Goal: Navigation & Orientation: Find specific page/section

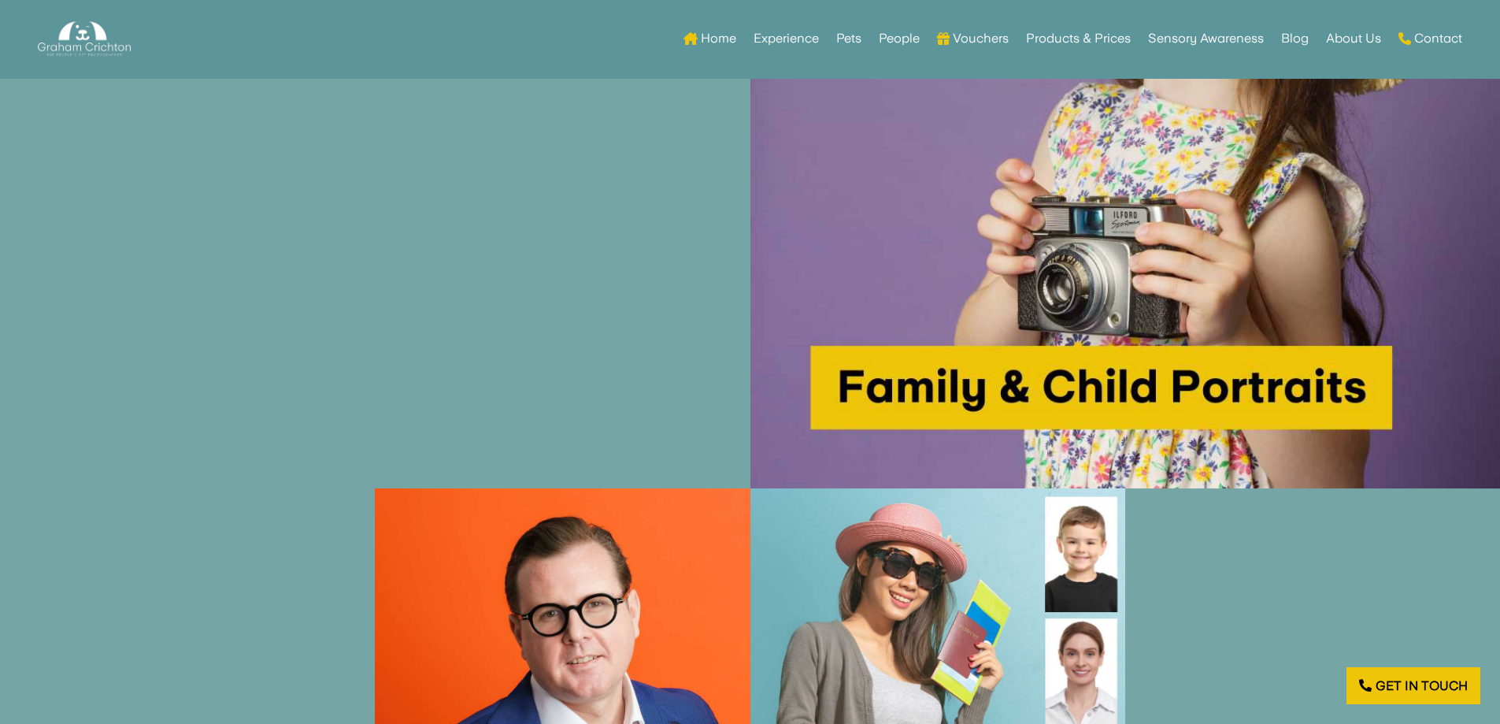
scroll to position [2284, 0]
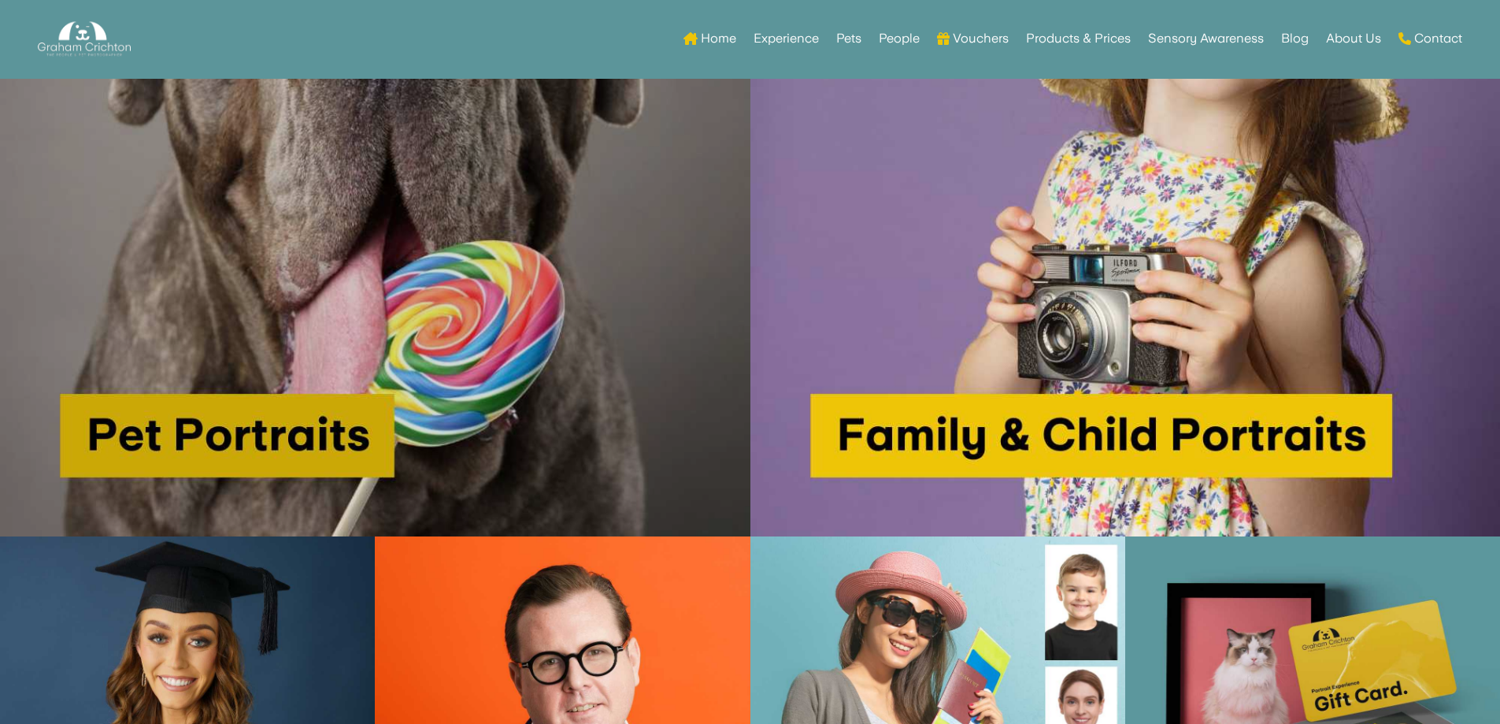
click at [298, 328] on img at bounding box center [375, 162] width 750 height 750
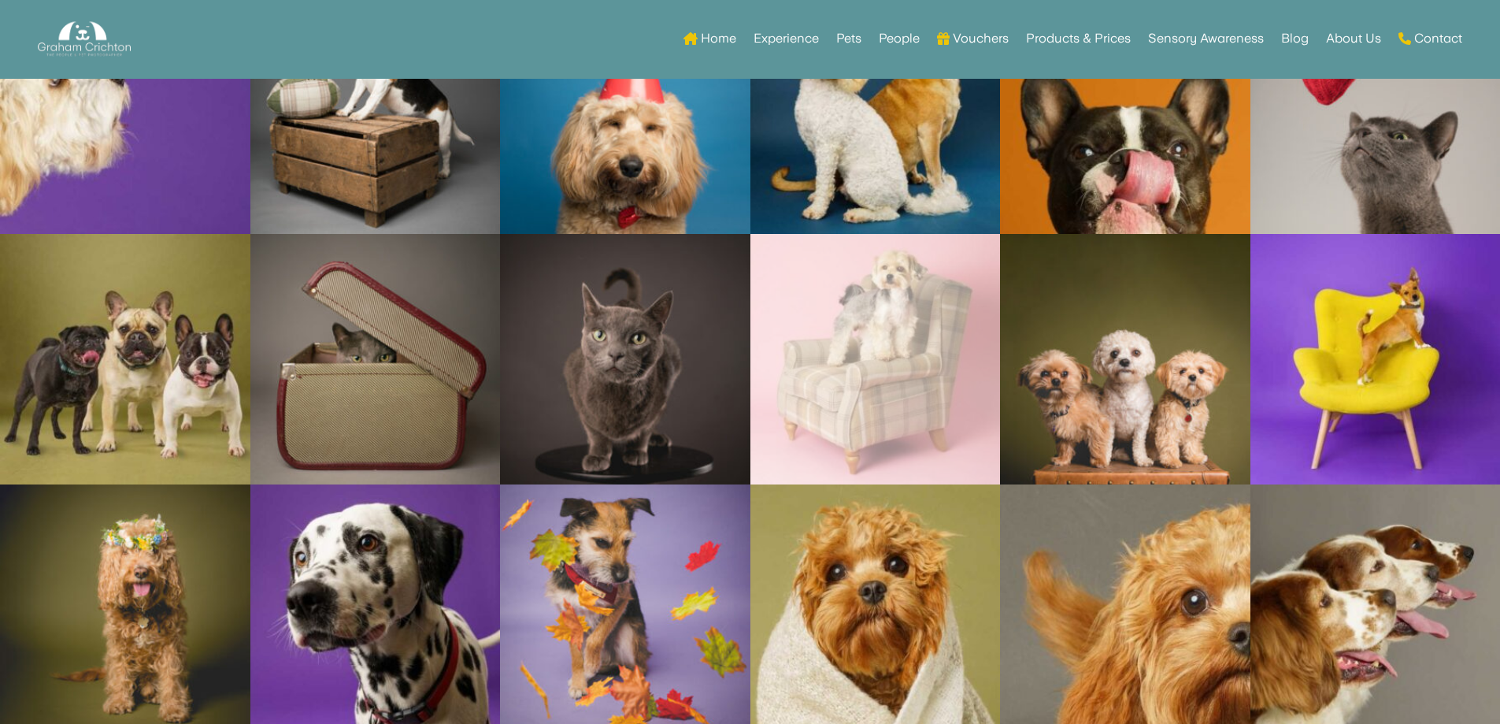
scroll to position [5457, 0]
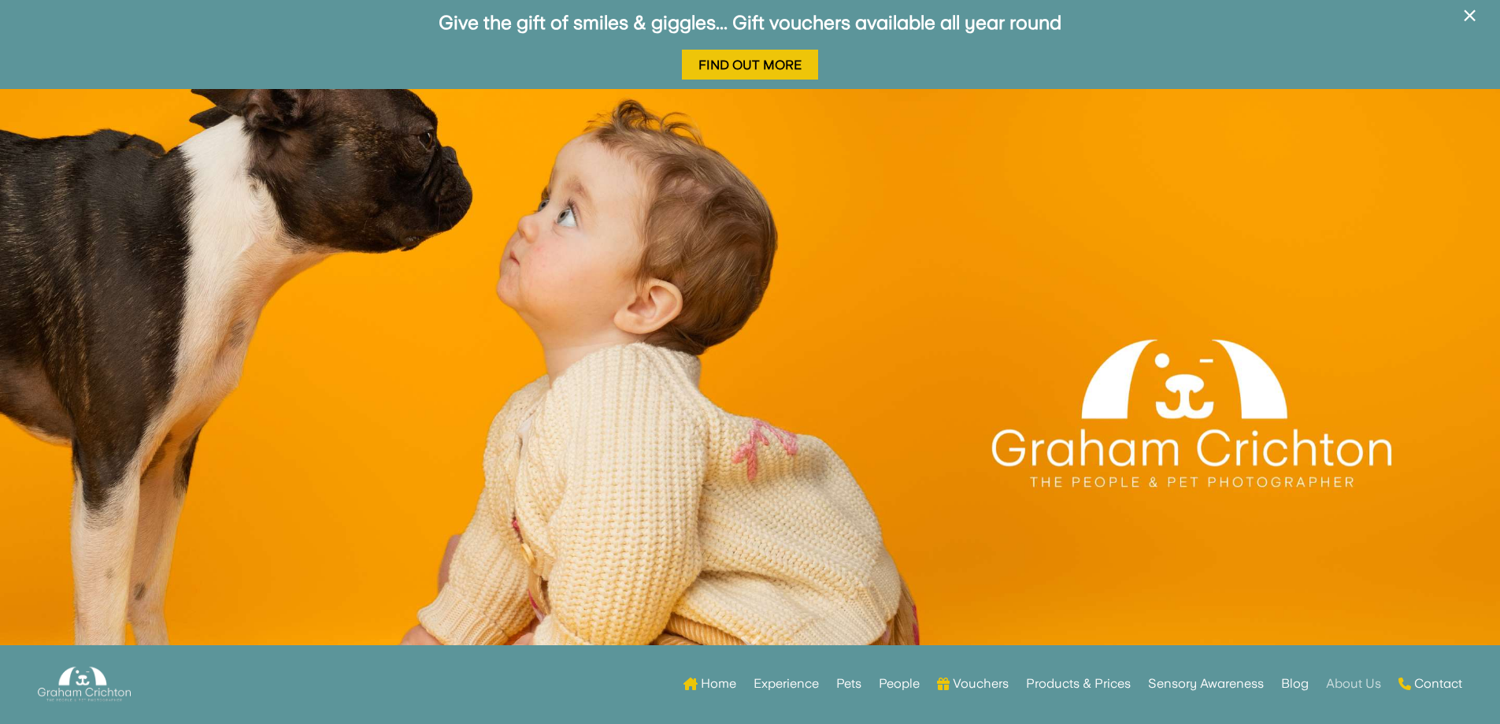
click at [1355, 695] on link "About Us" at bounding box center [1353, 683] width 55 height 61
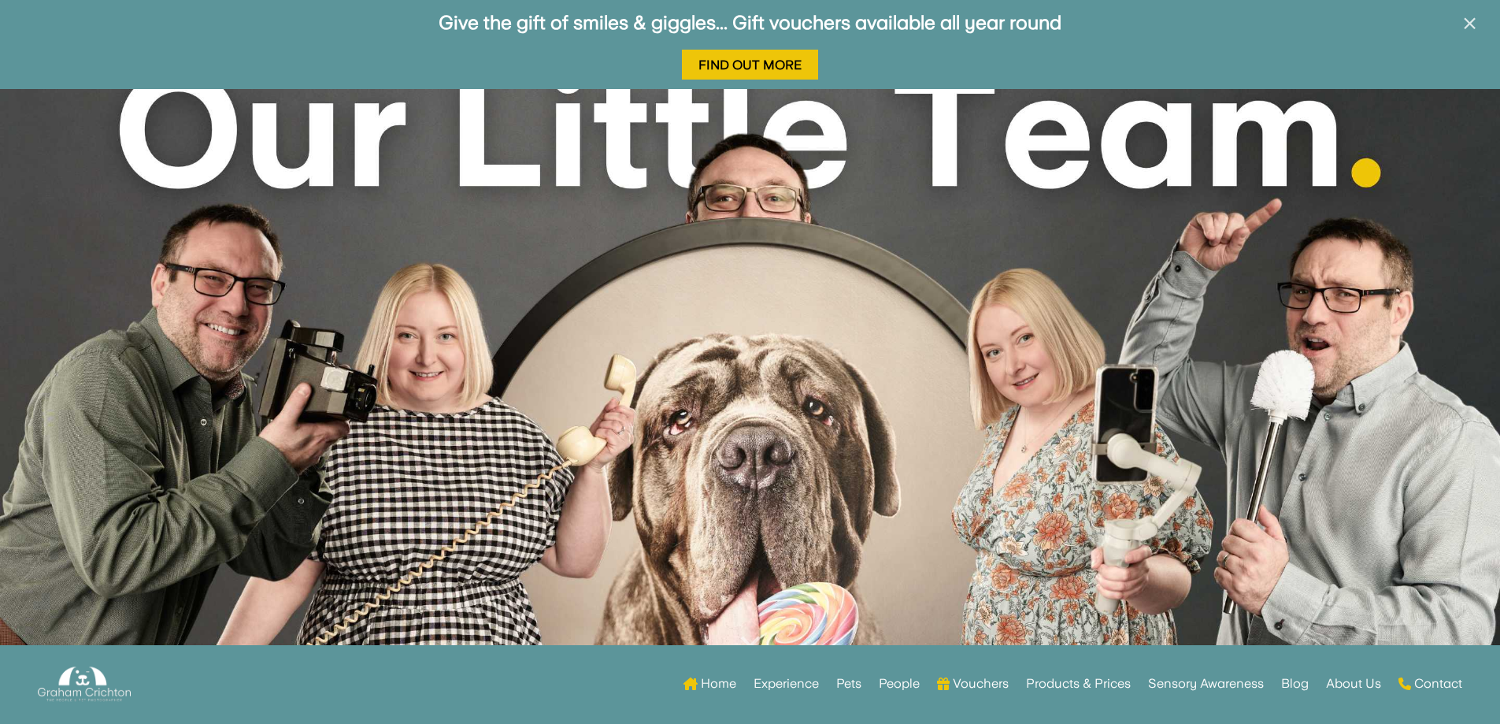
click at [1470, 11] on span "×" at bounding box center [1469, 24] width 15 height 30
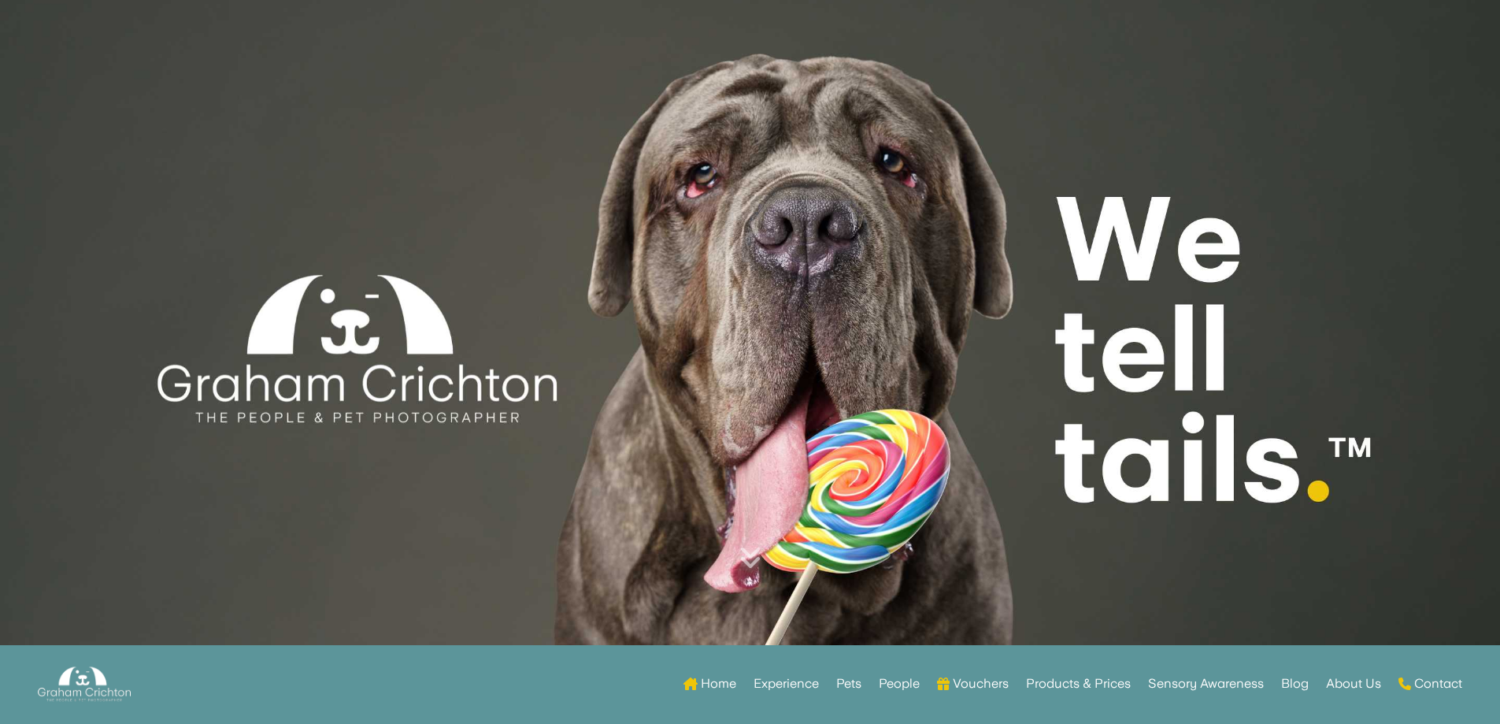
click at [407, 372] on div at bounding box center [750, 324] width 1500 height 648
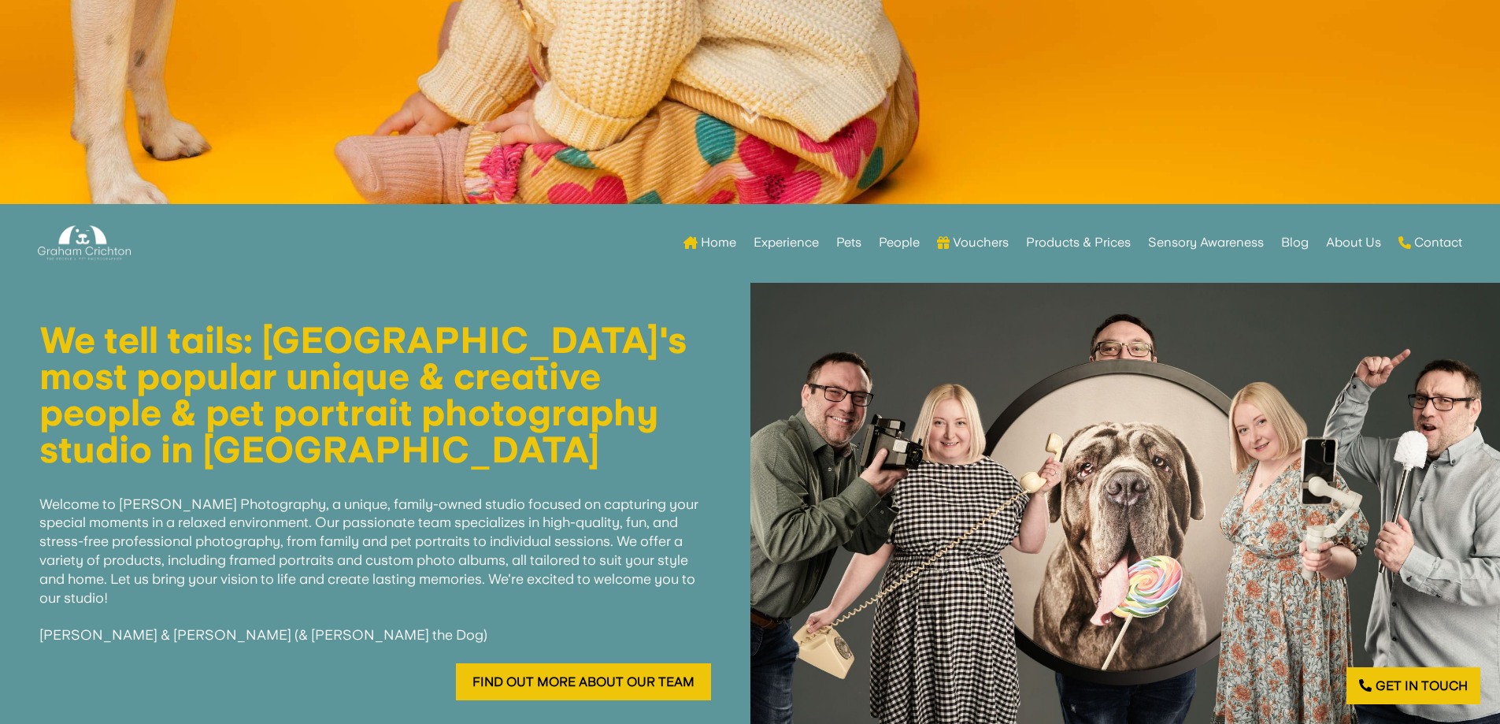
scroll to position [473, 0]
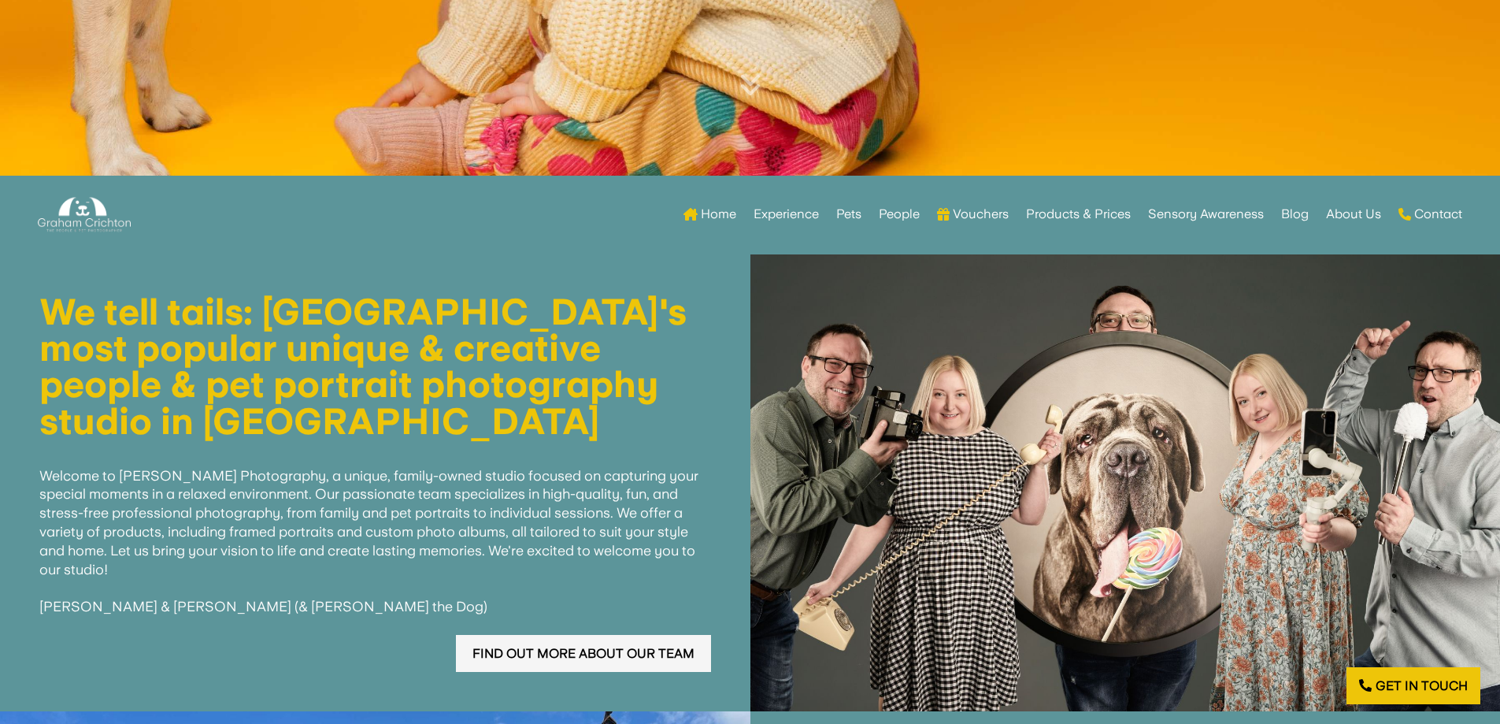
click at [587, 648] on link "Find out more about our team" at bounding box center [583, 653] width 255 height 37
